Goal: Information Seeking & Learning: Learn about a topic

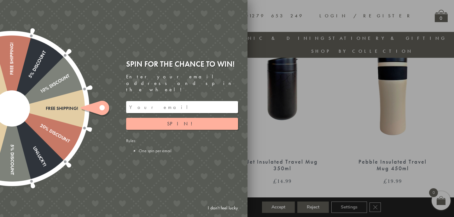
scroll to position [266, 0]
click at [271, 143] on div at bounding box center [227, 108] width 454 height 217
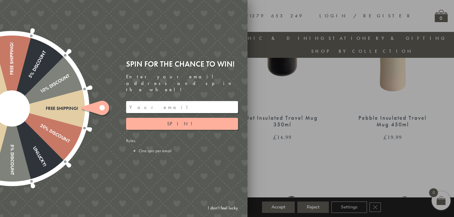
scroll to position [310, 0]
click at [225, 207] on link "I don't feel lucky" at bounding box center [223, 208] width 37 height 12
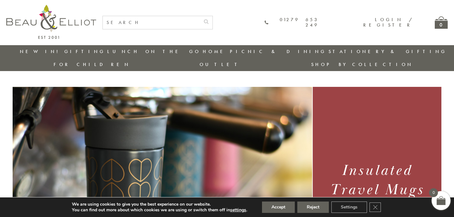
scroll to position [0, 0]
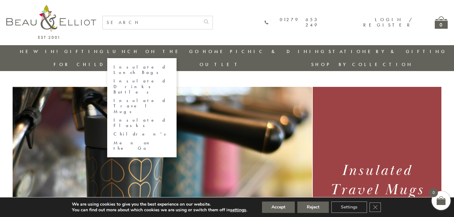
click at [127, 68] on link "Insulated Lunch Bags" at bounding box center [142, 69] width 57 height 11
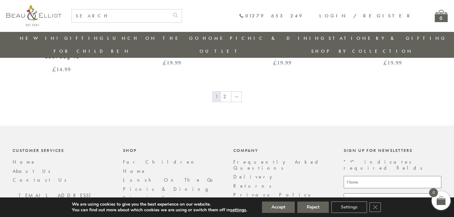
scroll to position [1135, 1]
click at [224, 90] on link "2" at bounding box center [226, 95] width 10 height 10
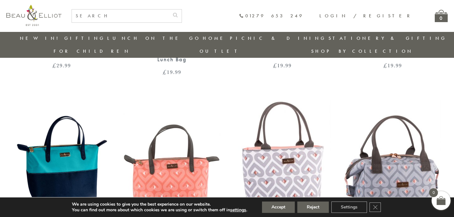
scroll to position [754, 0]
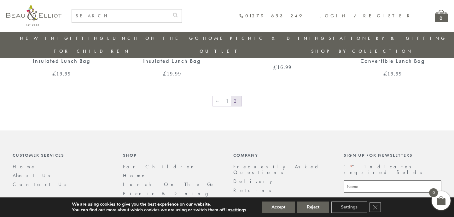
scroll to position [958, 0]
click at [236, 96] on span "2" at bounding box center [236, 101] width 10 height 10
click at [229, 96] on link "1" at bounding box center [227, 101] width 8 height 10
click at [242, 48] on link "Outlet" at bounding box center [221, 51] width 42 height 6
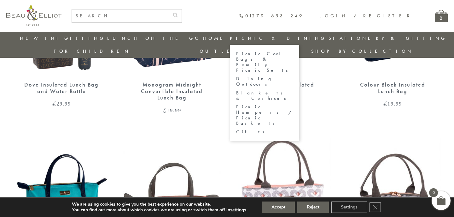
click at [230, 38] on link "Picnic & Dining" at bounding box center [278, 38] width 96 height 6
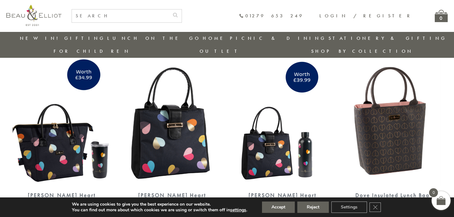
scroll to position [433, 1]
